Goal: Transaction & Acquisition: Book appointment/travel/reservation

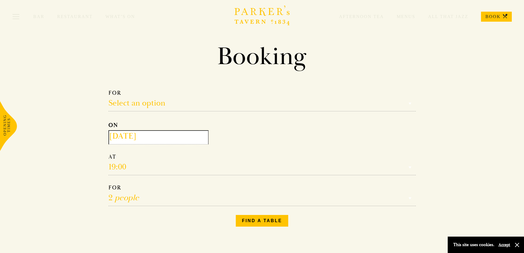
click at [136, 102] on select "Select an option Lunch Dinner Afternoon Tea" at bounding box center [262, 100] width 307 height 22
select select "134868"
click at [109, 89] on select "Select an option Lunch Dinner Afternoon Tea" at bounding box center [262, 100] width 307 height 22
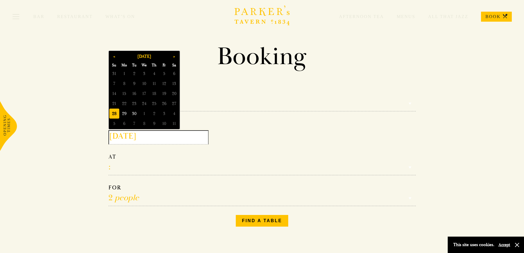
click at [153, 138] on input "[DATE]" at bounding box center [159, 137] width 100 height 14
click at [173, 56] on button "»" at bounding box center [174, 56] width 10 height 10
click at [145, 102] on span "24" at bounding box center [144, 104] width 10 height 10
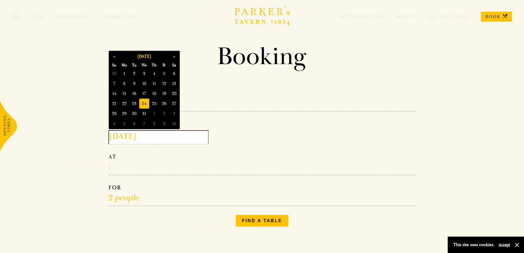
type input "[DATE]"
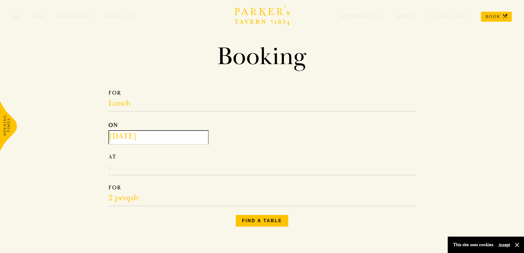
click at [127, 168] on select "12:00 12:30 13:00 13:30 14:00 14:30 15:00 15:30 16:00 16:30 17:00" at bounding box center [262, 164] width 307 height 22
select select "12:00"
click at [109, 154] on select "12:00 12:30 13:00 13:30 14:00 14:30 15:00 15:30 16:00 16:30 17:00" at bounding box center [262, 164] width 307 height 22
click at [129, 200] on select "1 person 2 people 3 people 4 people 5 people 6 people 7 people 8 people 9 peopl…" at bounding box center [262, 195] width 307 height 22
select select "6"
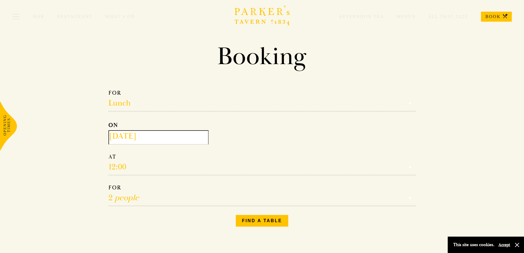
click at [109, 185] on select "1 person 2 people 3 people 4 people 5 people 6 people 7 people 8 people 9 peopl…" at bounding box center [262, 195] width 307 height 22
click at [268, 220] on button "Find a table" at bounding box center [262, 221] width 52 height 12
